Goal: Check status: Check status

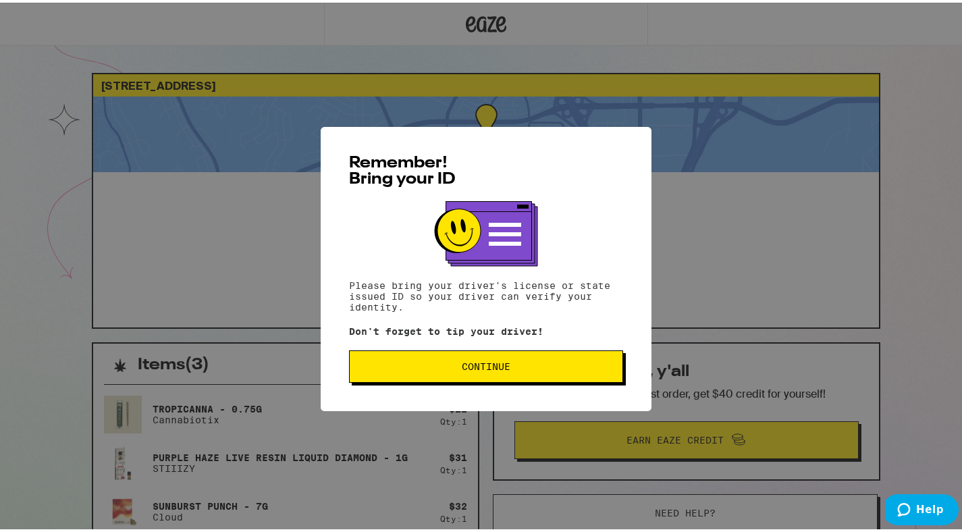
click at [525, 361] on button "Continue" at bounding box center [486, 364] width 274 height 32
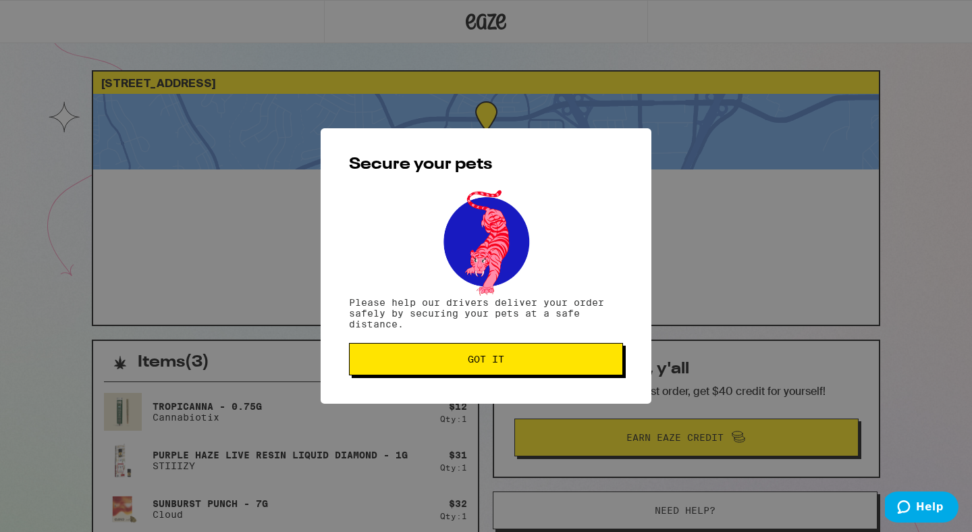
click at [469, 385] on div "Secure your pets Please help our drivers deliver your order safely by securing …" at bounding box center [486, 265] width 331 height 275
click at [488, 360] on span "Got it" at bounding box center [486, 358] width 36 height 9
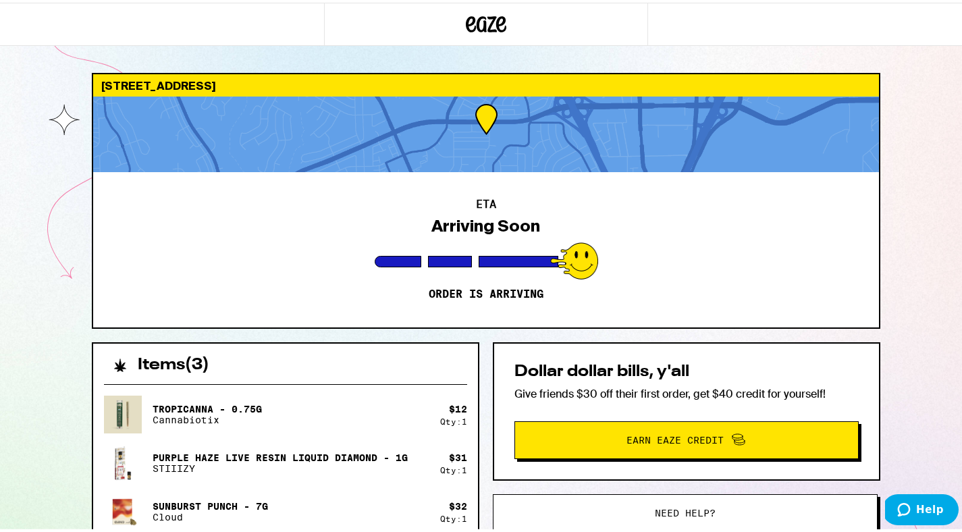
click at [776, 259] on div "ETA Arriving Soon Order is arriving" at bounding box center [485, 246] width 785 height 155
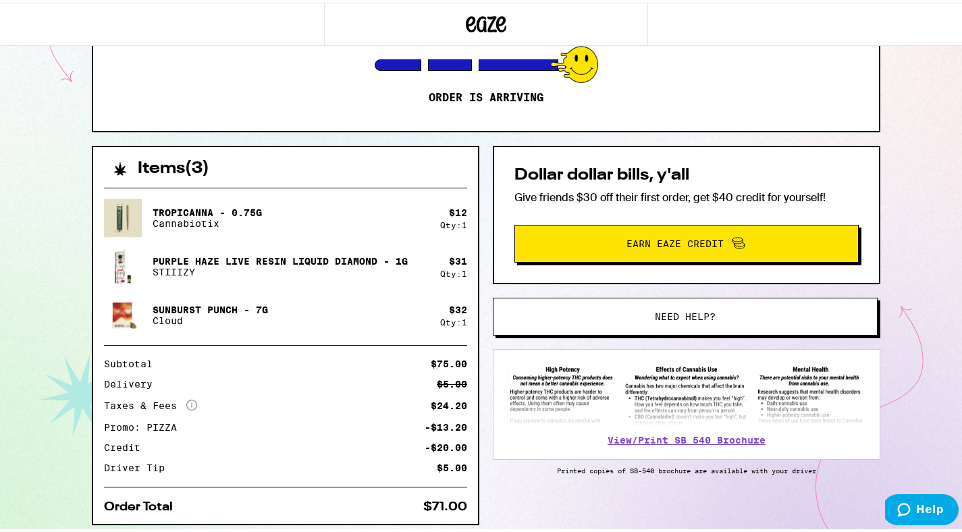
scroll to position [241, 0]
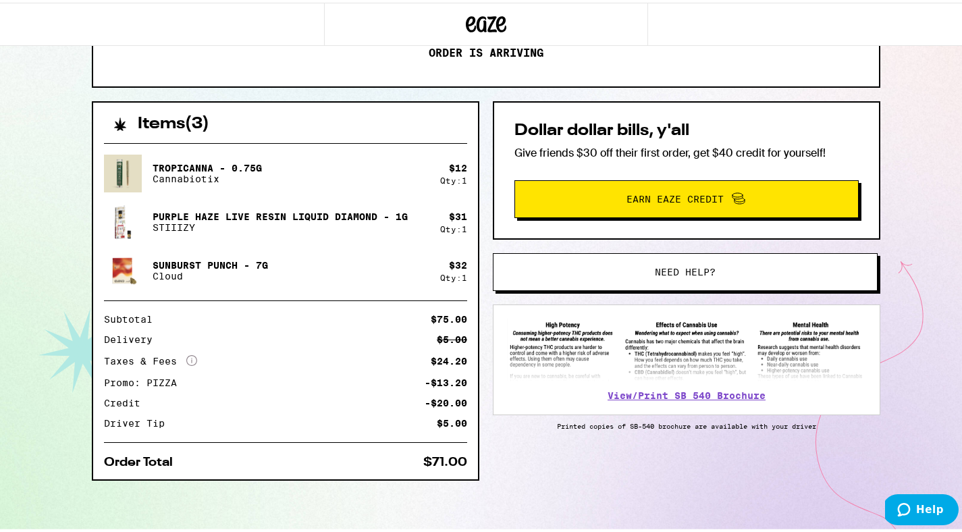
click at [891, 257] on div "[STREET_ADDRESS] ETA Arriving Soon Order is arriving Items ( 3 ) Tropicanna - 0…" at bounding box center [486, 145] width 972 height 773
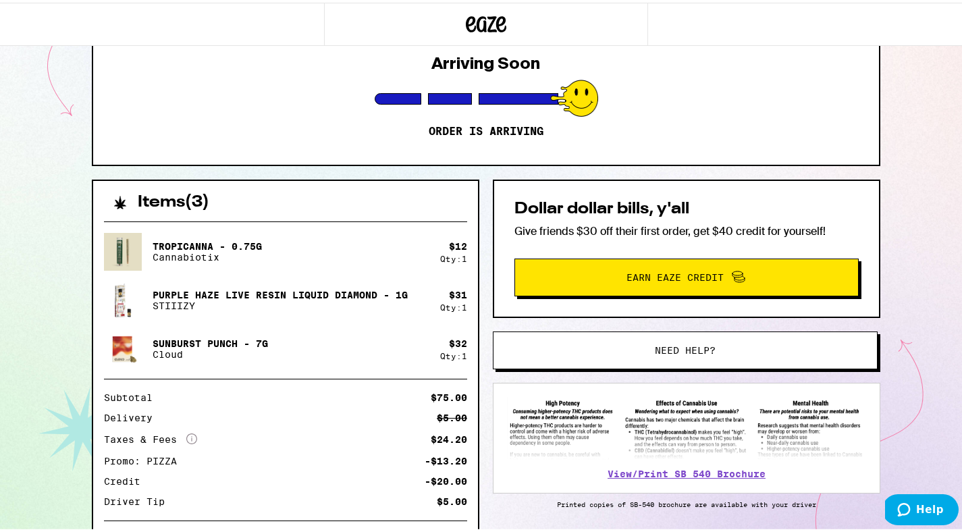
scroll to position [162, 0]
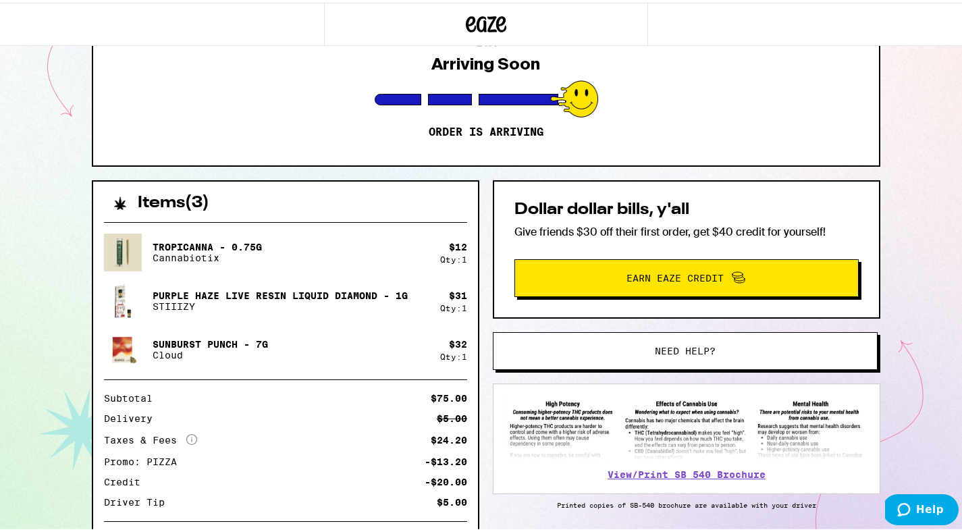
click at [904, 218] on div "[STREET_ADDRESS] ETA Arriving Soon Order is arriving Items ( 3 ) Tropicanna - 0…" at bounding box center [486, 224] width 972 height 773
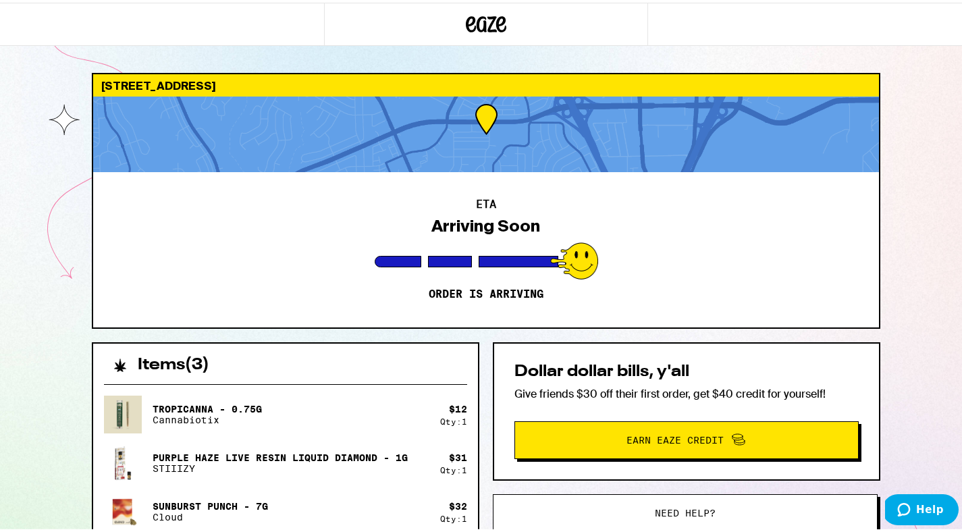
click at [599, 235] on div "ETA Arriving Soon Order is arriving" at bounding box center [485, 246] width 785 height 155
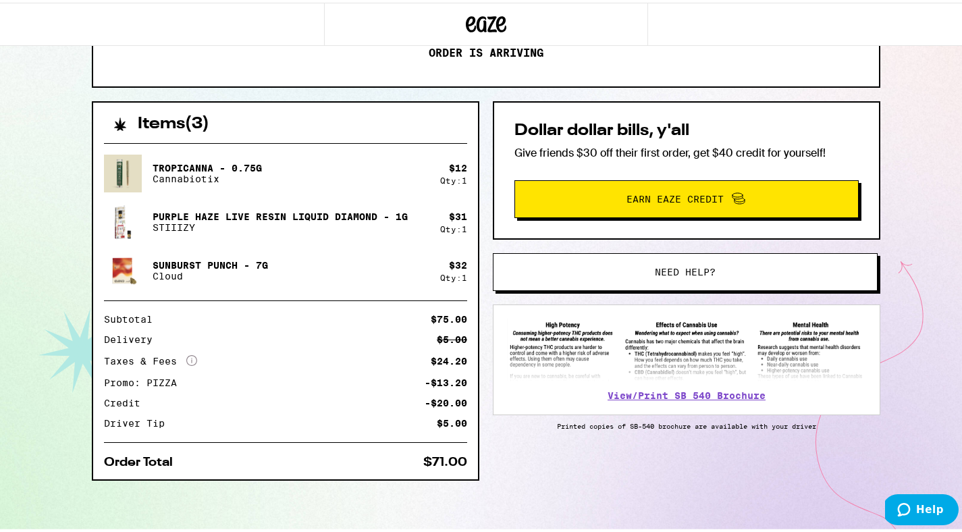
click at [945, 229] on div "[STREET_ADDRESS] ETA Arriving Soon Order is arriving Items ( 3 ) Tropicanna - 0…" at bounding box center [486, 145] width 972 height 773
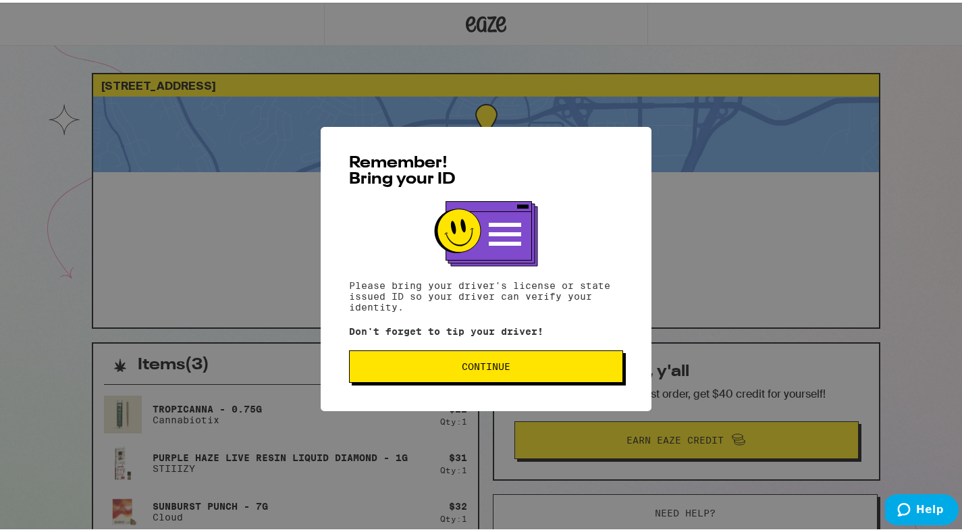
click at [430, 373] on button "Continue" at bounding box center [486, 364] width 274 height 32
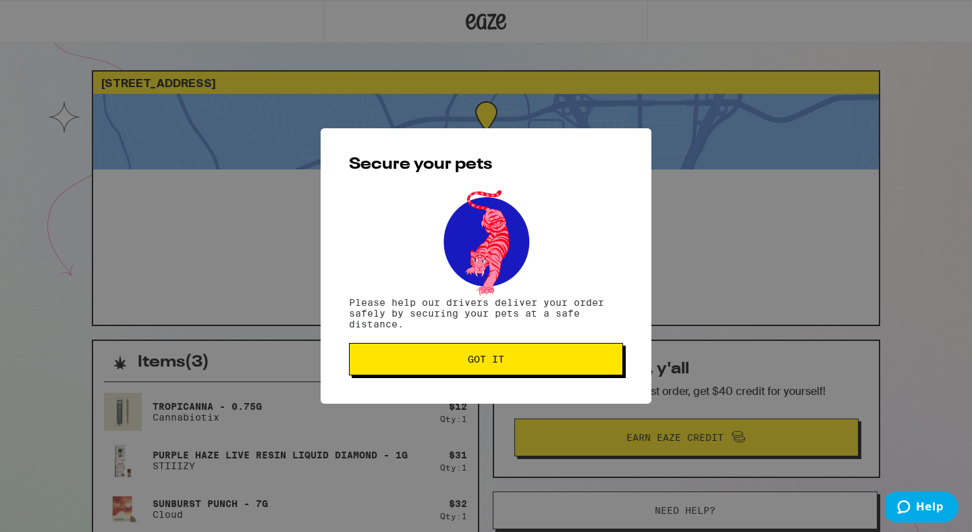
click at [383, 356] on button "Got it" at bounding box center [486, 359] width 274 height 32
